Goal: Information Seeking & Learning: Learn about a topic

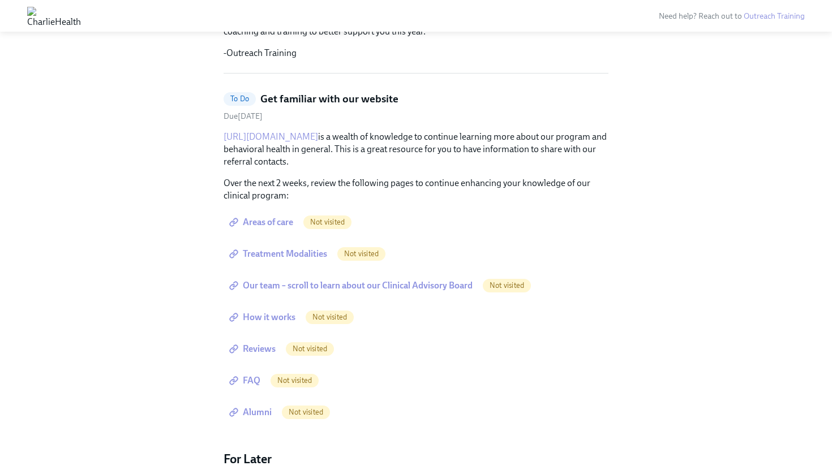
scroll to position [357, 0]
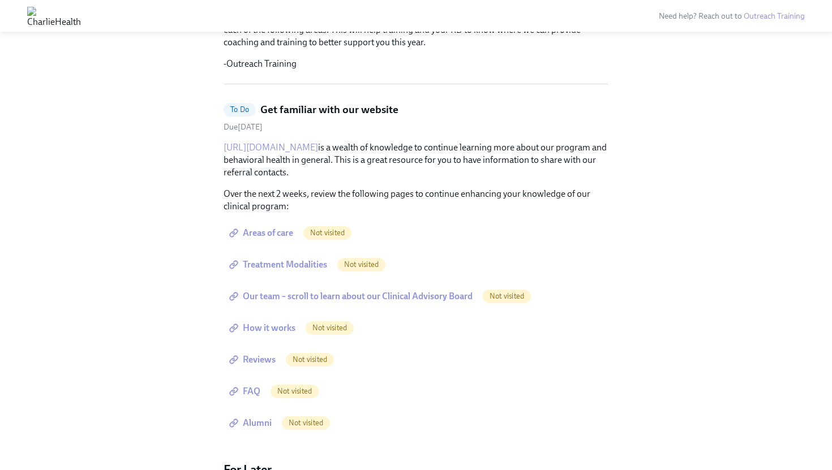
click at [317, 145] on link "[URL][DOMAIN_NAME]" at bounding box center [270, 147] width 94 height 11
drag, startPoint x: 312, startPoint y: 235, endPoint x: 363, endPoint y: 235, distance: 50.4
click at [363, 235] on div "Areas of care Not visited" at bounding box center [415, 233] width 385 height 23
click at [362, 235] on div "Areas of care Not visited" at bounding box center [415, 233] width 385 height 23
click at [284, 229] on span "Areas of care" at bounding box center [262, 232] width 62 height 11
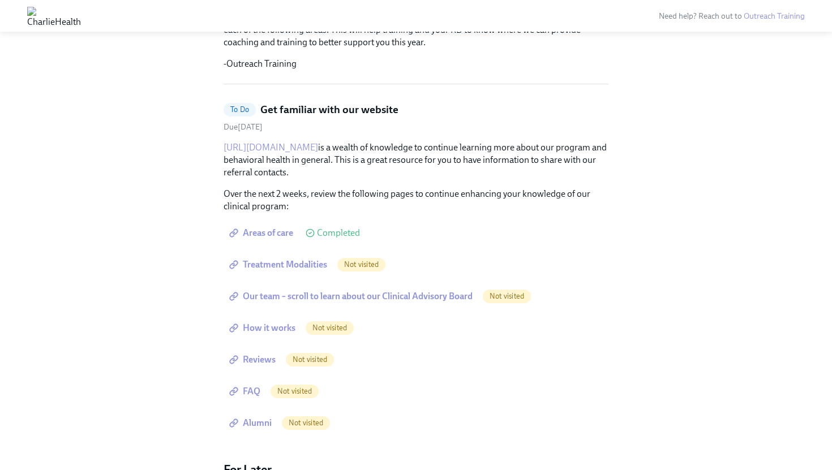
click at [288, 264] on span "Treatment Modalities" at bounding box center [279, 264] width 96 height 11
click at [296, 300] on span "Our team – scroll to learn about our Clinical Advisory Board" at bounding box center [351, 296] width 241 height 11
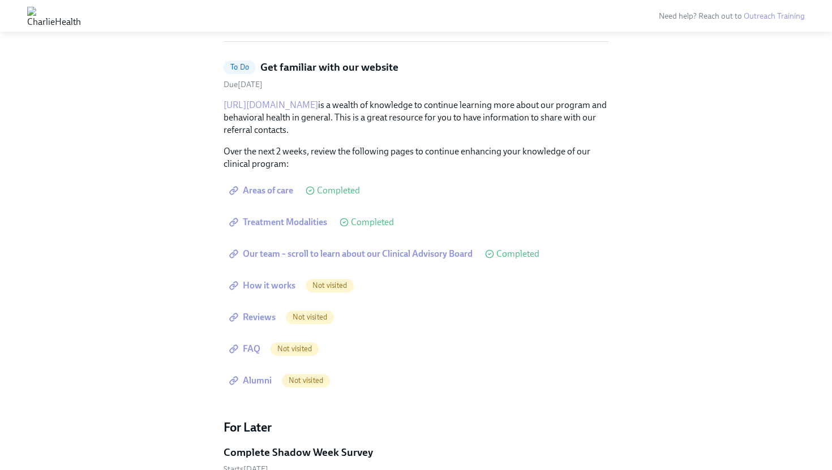
scroll to position [417, 0]
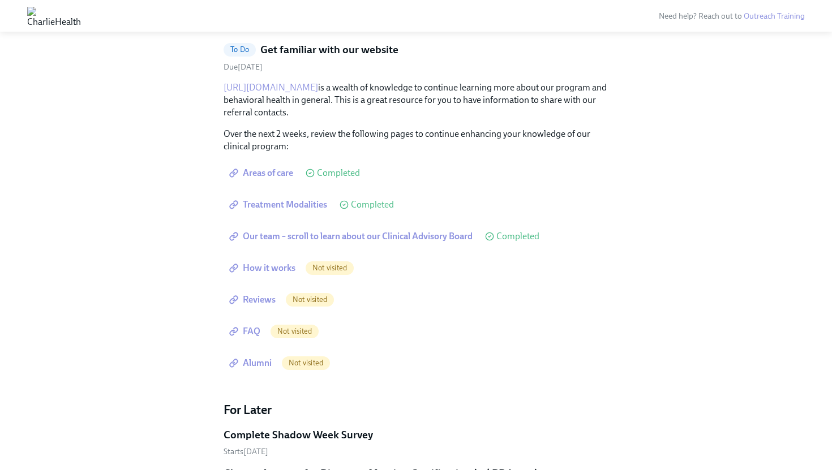
click at [277, 264] on span "How it works" at bounding box center [263, 268] width 64 height 11
click at [265, 299] on span "Reviews" at bounding box center [253, 299] width 44 height 11
click at [251, 330] on span "FAQ" at bounding box center [245, 331] width 29 height 11
click at [258, 359] on span "Alumni" at bounding box center [251, 363] width 40 height 11
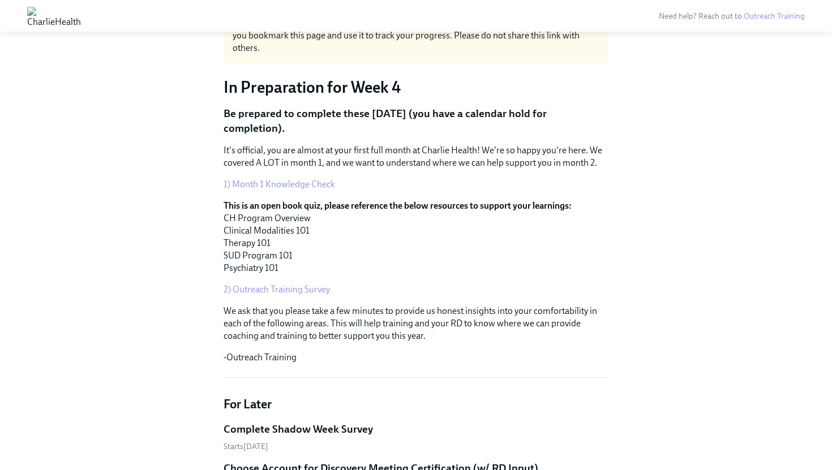
scroll to position [81, 0]
